Goal: Find specific page/section: Find specific page/section

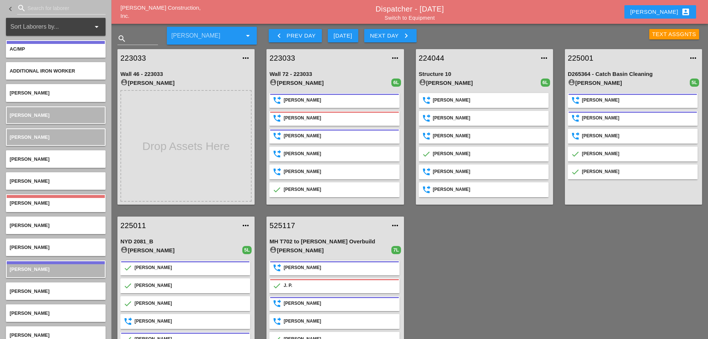
scroll to position [16, 0]
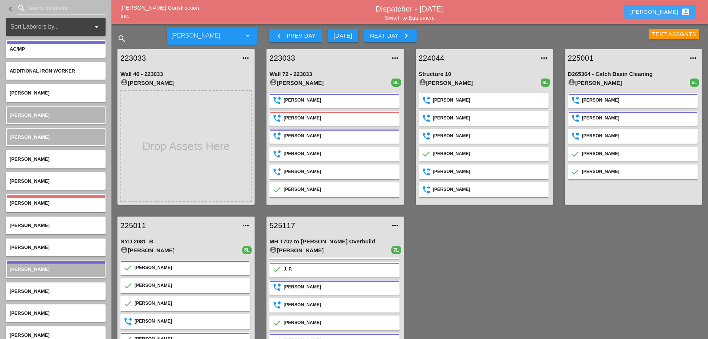
click at [660, 6] on button "[PERSON_NAME] account_box" at bounding box center [661, 11] width 72 height 13
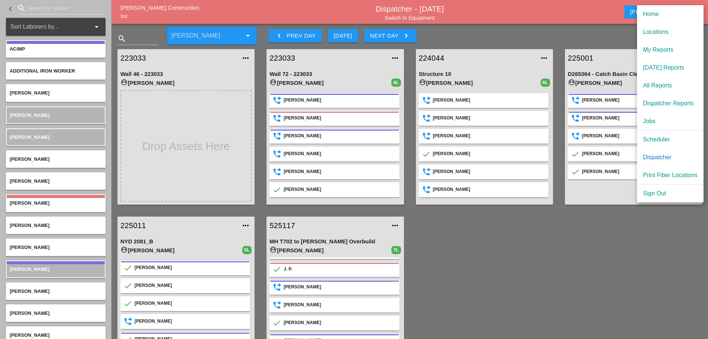
click at [657, 66] on div "[DATE] Reports" at bounding box center [670, 67] width 55 height 9
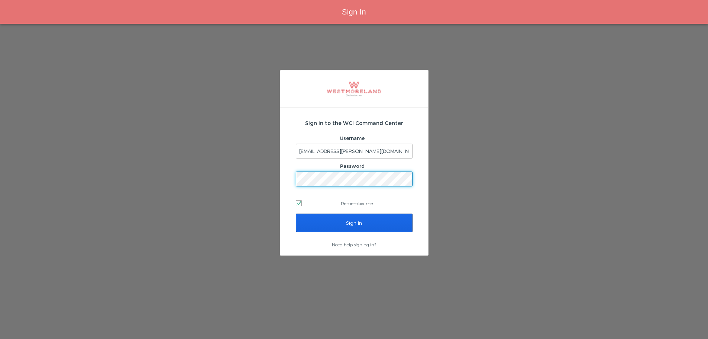
click at [367, 226] on input "Sign In" at bounding box center [354, 222] width 117 height 19
